Goal: Information Seeking & Learning: Learn about a topic

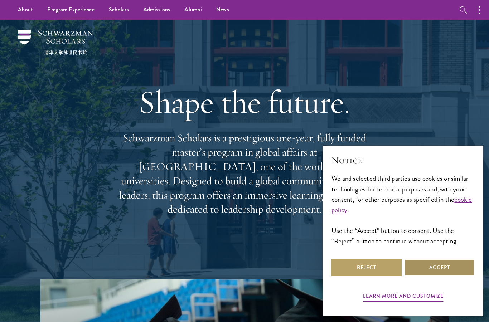
click at [448, 266] on button "Accept" at bounding box center [440, 267] width 70 height 17
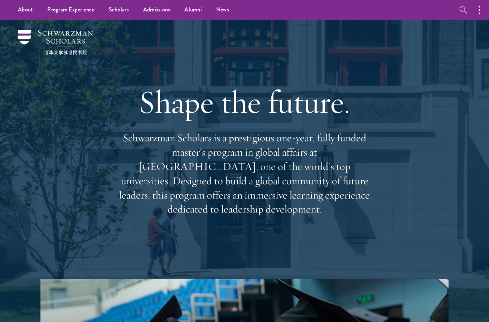
click at [118, 11] on link "Scholars" at bounding box center [119, 10] width 34 height 20
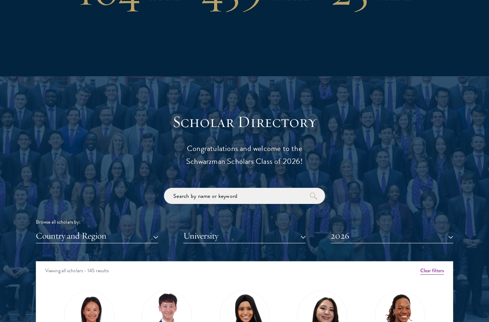
scroll to position [678, 0]
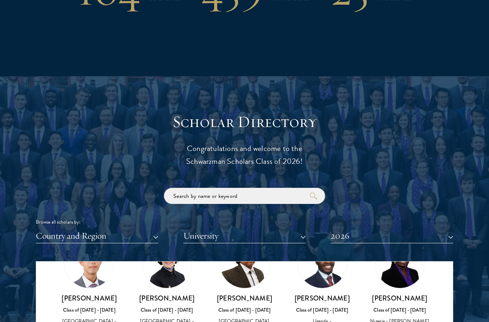
click at [444, 201] on div "Browse all scholars by: Country and Region All Countries and Regions [GEOGRAPHI…" at bounding box center [245, 216] width 418 height 56
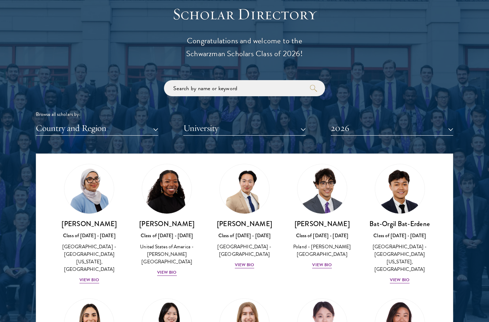
scroll to position [420, 0]
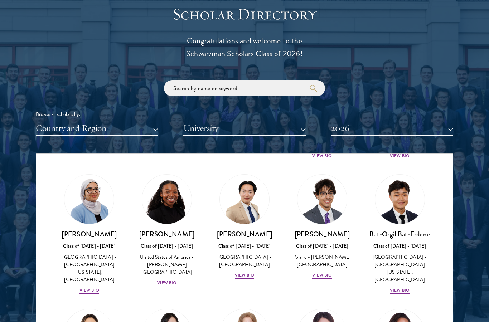
click at [124, 139] on div "Scholar Directory Congratulations and welcome to the Schwarzman Scholars Class …" at bounding box center [245, 186] width 418 height 364
click at [146, 129] on button "Country and Region" at bounding box center [97, 128] width 123 height 15
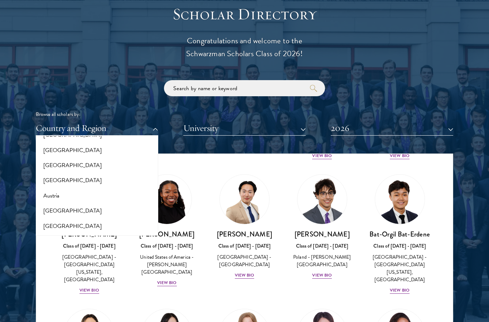
scroll to position [47, 0]
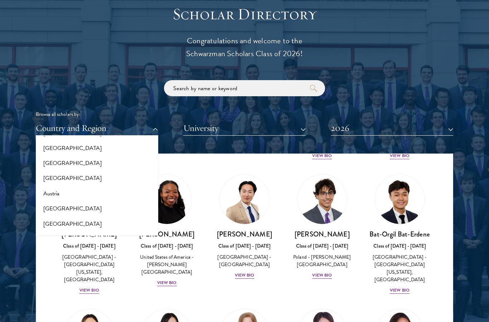
click at [50, 206] on button "[GEOGRAPHIC_DATA]" at bounding box center [97, 208] width 118 height 15
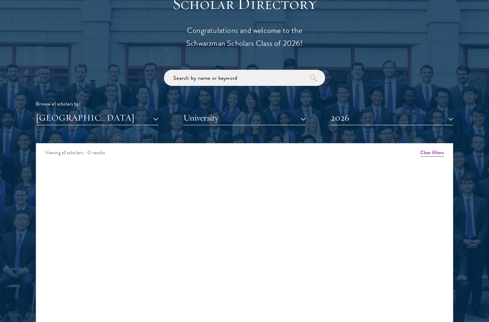
scroll to position [791, 0]
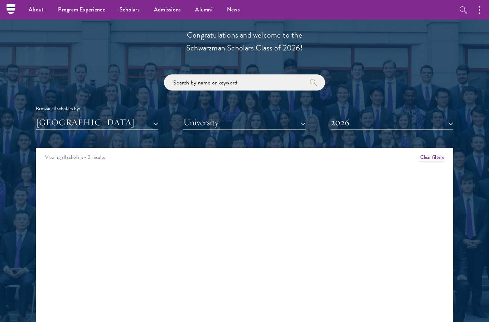
click at [445, 119] on button "2026" at bounding box center [392, 122] width 123 height 15
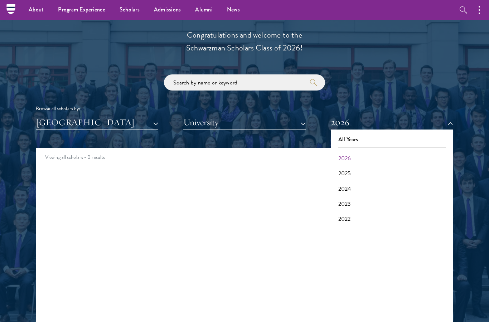
click at [434, 133] on button "All Years" at bounding box center [392, 139] width 118 height 15
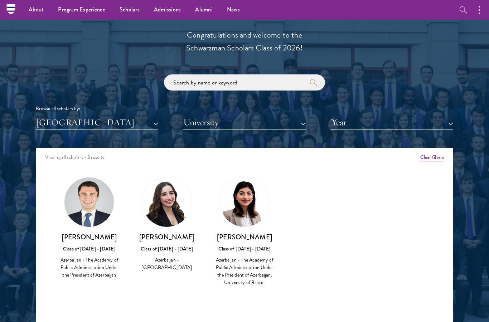
click at [60, 125] on button "[GEOGRAPHIC_DATA]" at bounding box center [97, 122] width 123 height 15
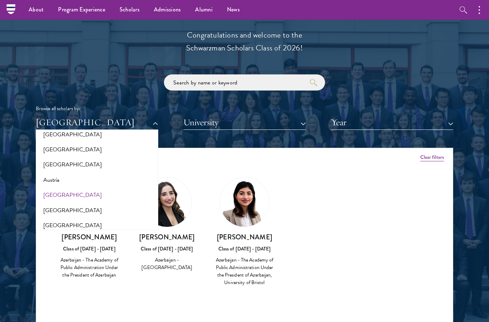
scroll to position [45, 0]
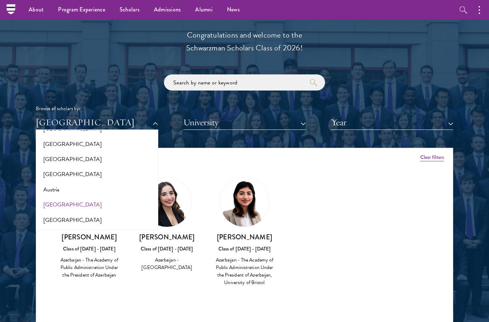
click at [53, 162] on button "[GEOGRAPHIC_DATA]" at bounding box center [97, 159] width 118 height 15
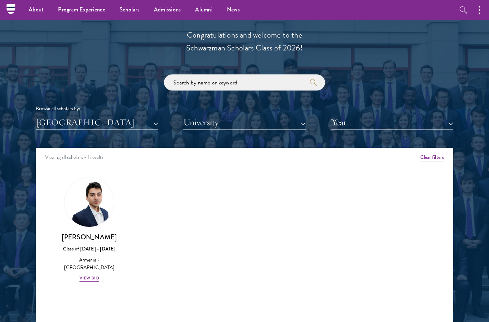
click at [64, 121] on button "[GEOGRAPHIC_DATA]" at bounding box center [97, 122] width 123 height 15
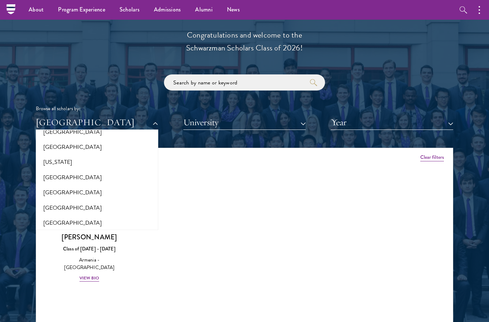
scroll to position [403, 0]
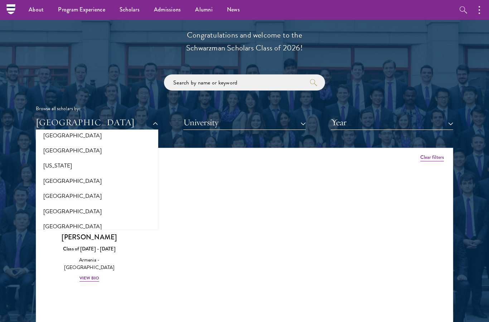
click at [49, 158] on button "[US_STATE]" at bounding box center [97, 165] width 118 height 15
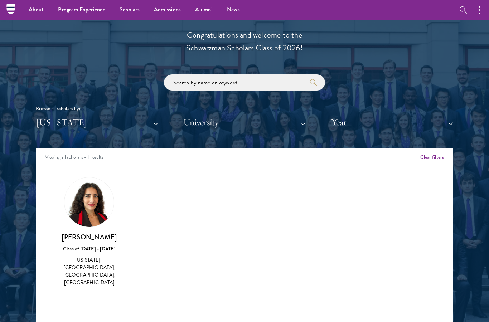
click at [59, 118] on button "[US_STATE]" at bounding box center [97, 122] width 123 height 15
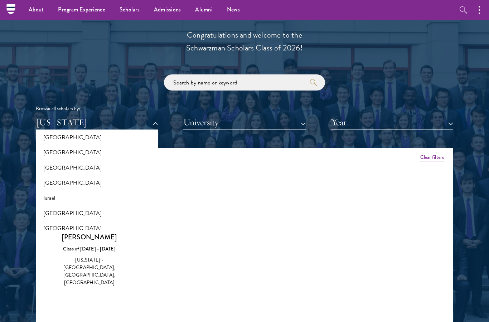
scroll to position [566, 0]
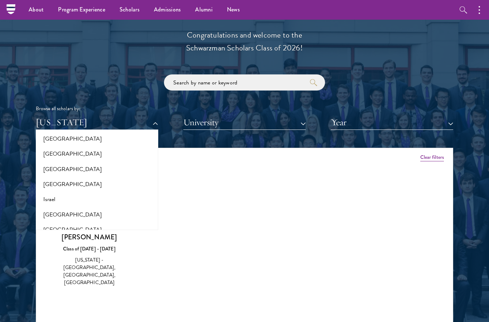
click at [45, 177] on button "[GEOGRAPHIC_DATA]" at bounding box center [97, 184] width 118 height 15
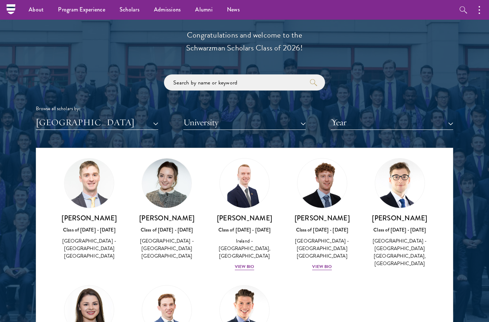
scroll to position [19, 0]
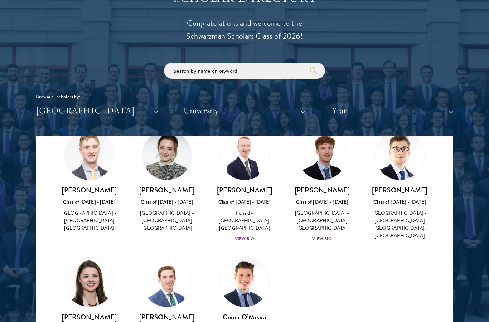
click at [417, 213] on div "[GEOGRAPHIC_DATA] - [GEOGRAPHIC_DATA] [GEOGRAPHIC_DATA], [GEOGRAPHIC_DATA]" at bounding box center [399, 225] width 63 height 30
click at [415, 193] on h3 "[PERSON_NAME]" at bounding box center [399, 190] width 63 height 9
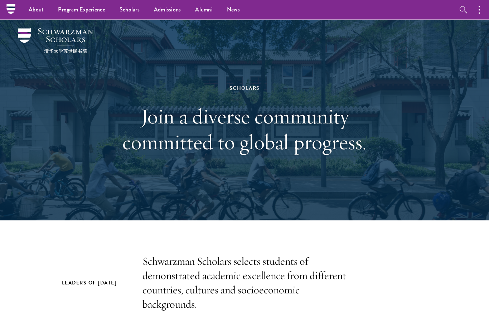
scroll to position [0, 0]
